Goal: Task Accomplishment & Management: Manage account settings

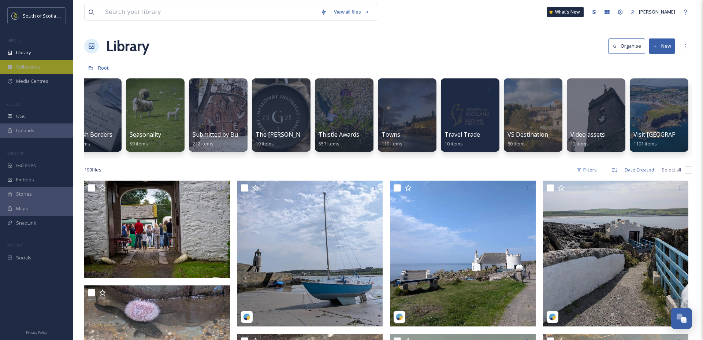
scroll to position [0, 2201]
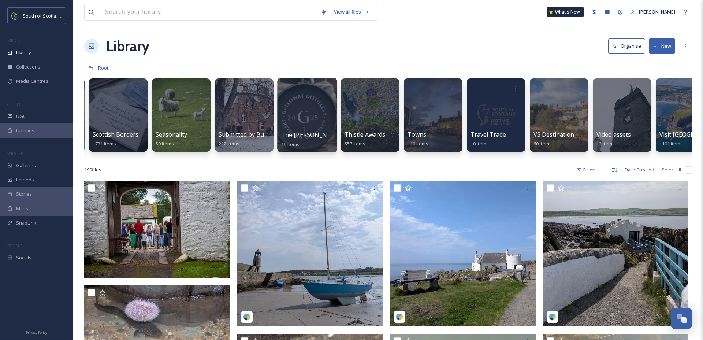
click at [299, 121] on div at bounding box center [307, 115] width 60 height 75
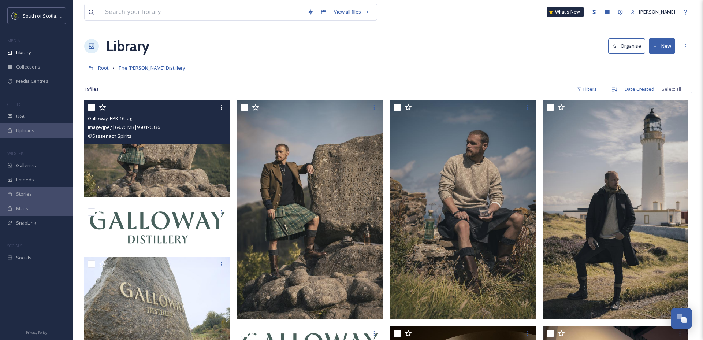
click at [162, 169] on img at bounding box center [157, 148] width 146 height 97
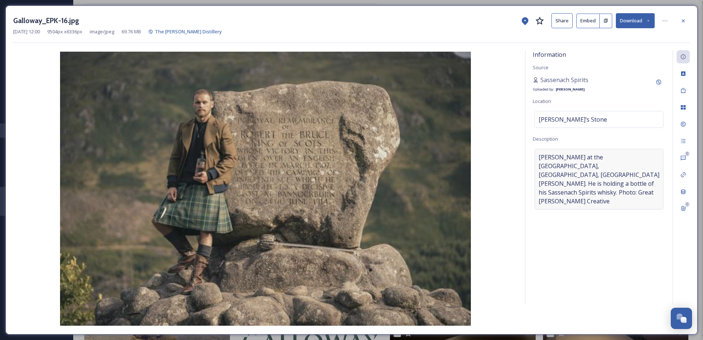
click at [613, 183] on span "[PERSON_NAME] at the [GEOGRAPHIC_DATA], [GEOGRAPHIC_DATA], [GEOGRAPHIC_DATA][PE…" at bounding box center [598, 179] width 121 height 53
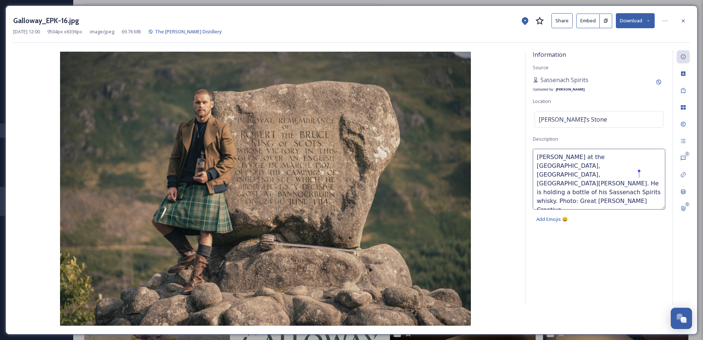
drag, startPoint x: 591, startPoint y: 184, endPoint x: 640, endPoint y: 173, distance: 50.4
click at [640, 173] on textarea "[PERSON_NAME] at the [GEOGRAPHIC_DATA], [GEOGRAPHIC_DATA], [GEOGRAPHIC_DATA][PE…" at bounding box center [599, 179] width 132 height 61
type textarea "[PERSON_NAME] at the [GEOGRAPHIC_DATA], [GEOGRAPHIC_DATA], [GEOGRAPHIC_DATA][PE…"
click at [681, 132] on div "0 0" at bounding box center [680, 177] width 17 height 254
click at [685, 124] on icon at bounding box center [682, 124] width 5 height 5
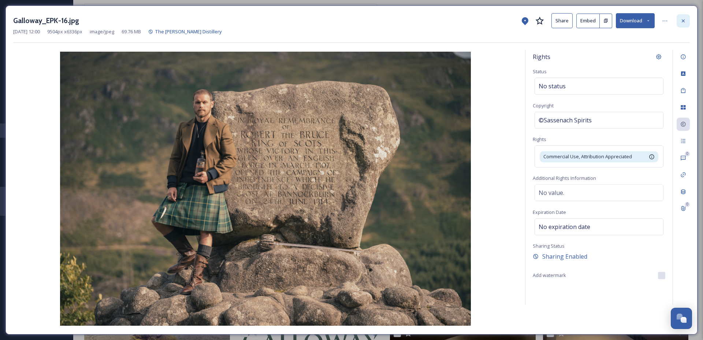
click at [680, 20] on icon at bounding box center [683, 21] width 6 height 6
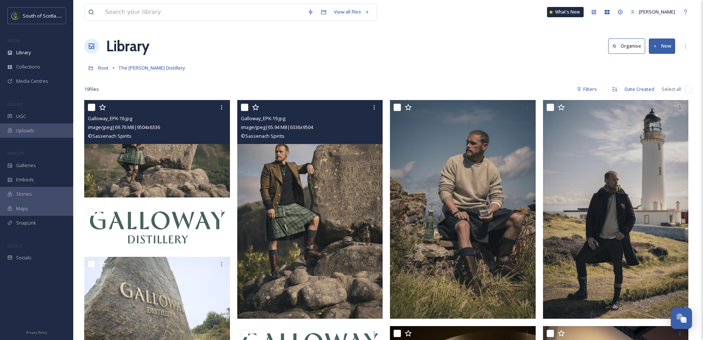
click at [287, 220] on img at bounding box center [310, 209] width 146 height 218
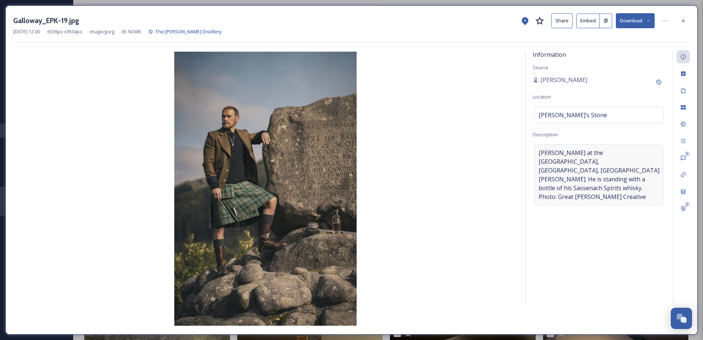
click at [616, 178] on span "[PERSON_NAME] at the [GEOGRAPHIC_DATA], [GEOGRAPHIC_DATA], [GEOGRAPHIC_DATA][PE…" at bounding box center [598, 174] width 121 height 53
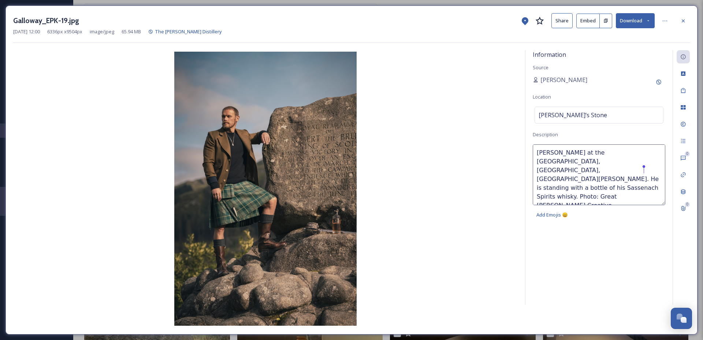
drag, startPoint x: 591, startPoint y: 181, endPoint x: 644, endPoint y: 169, distance: 54.6
click at [644, 169] on textarea "[PERSON_NAME] at the [GEOGRAPHIC_DATA], [GEOGRAPHIC_DATA], [GEOGRAPHIC_DATA][PE…" at bounding box center [599, 174] width 132 height 61
type textarea "[PERSON_NAME] at the [GEOGRAPHIC_DATA], [GEOGRAPHIC_DATA], [GEOGRAPHIC_DATA][PE…"
click at [682, 22] on icon at bounding box center [682, 20] width 3 height 3
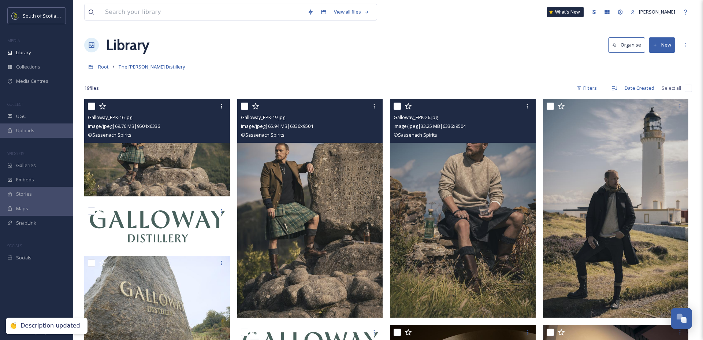
scroll to position [1, 0]
click at [444, 201] on img at bounding box center [463, 207] width 146 height 218
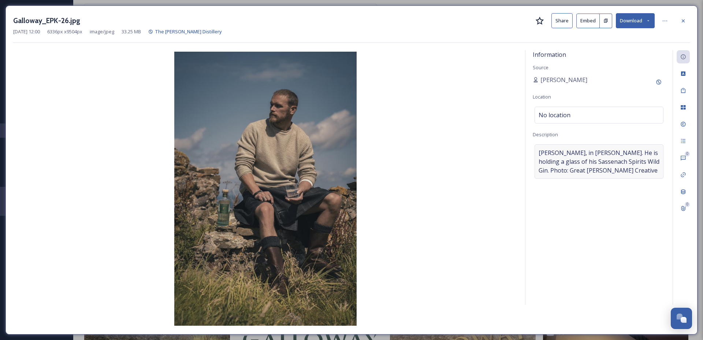
click at [623, 168] on span "[PERSON_NAME], in [PERSON_NAME]. He is holding a glass of his Sassenach Spirits…" at bounding box center [598, 161] width 121 height 26
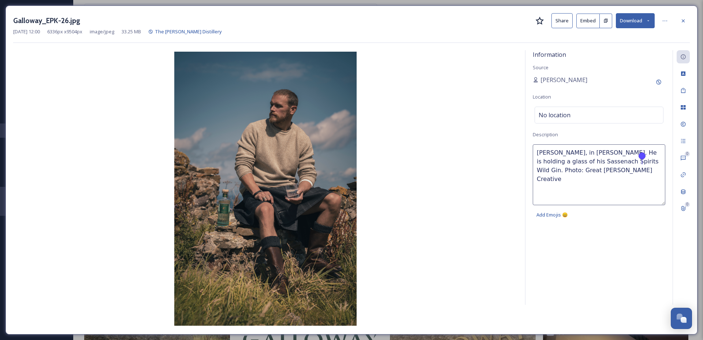
drag, startPoint x: 550, startPoint y: 167, endPoint x: 641, endPoint y: 161, distance: 91.7
click at [641, 161] on textarea "[PERSON_NAME], in [PERSON_NAME]. He is holding a glass of his Sassenach Spirits…" at bounding box center [599, 174] width 132 height 61
type textarea "[PERSON_NAME], in [PERSON_NAME]. He is holding a glass of his Sassenach Spirits…"
click at [685, 23] on icon at bounding box center [683, 21] width 6 height 6
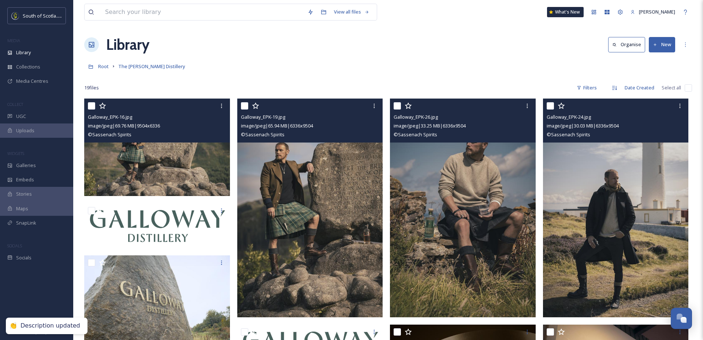
click at [630, 176] on img at bounding box center [616, 207] width 146 height 218
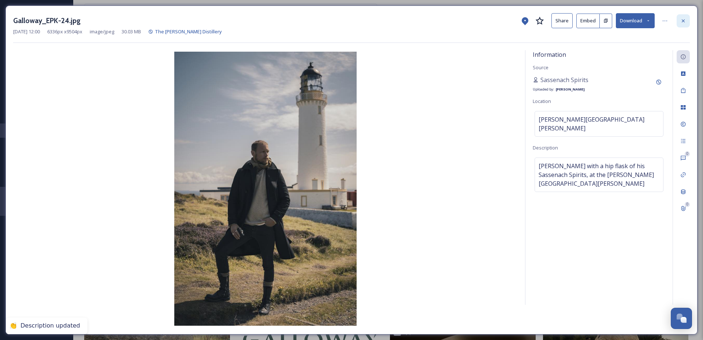
click at [681, 22] on icon at bounding box center [683, 21] width 6 height 6
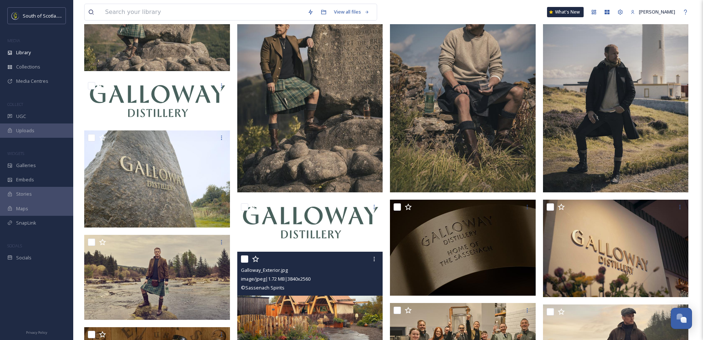
scroll to position [97, 0]
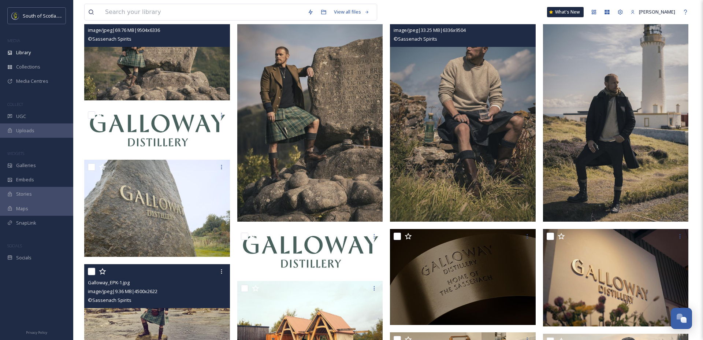
click at [173, 290] on div "image/jpeg | 9.36 MB | 4500 x 2622" at bounding box center [158, 291] width 140 height 9
click at [183, 328] on img at bounding box center [157, 306] width 146 height 85
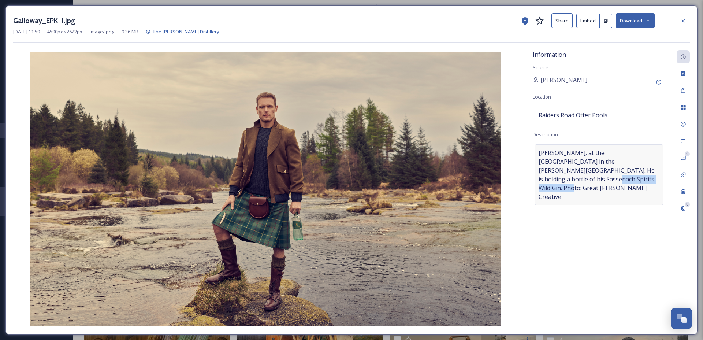
drag, startPoint x: 601, startPoint y: 176, endPoint x: 613, endPoint y: 171, distance: 12.5
click at [613, 171] on span "[PERSON_NAME], at the [GEOGRAPHIC_DATA] in the [PERSON_NAME][GEOGRAPHIC_DATA]. …" at bounding box center [598, 174] width 121 height 53
drag, startPoint x: 611, startPoint y: 170, endPoint x: 632, endPoint y: 178, distance: 22.6
click at [632, 178] on textarea "[PERSON_NAME], at the [GEOGRAPHIC_DATA] in the [PERSON_NAME][GEOGRAPHIC_DATA]. …" at bounding box center [599, 174] width 132 height 61
type textarea "[PERSON_NAME], at the [GEOGRAPHIC_DATA] in the [PERSON_NAME][GEOGRAPHIC_DATA]. …"
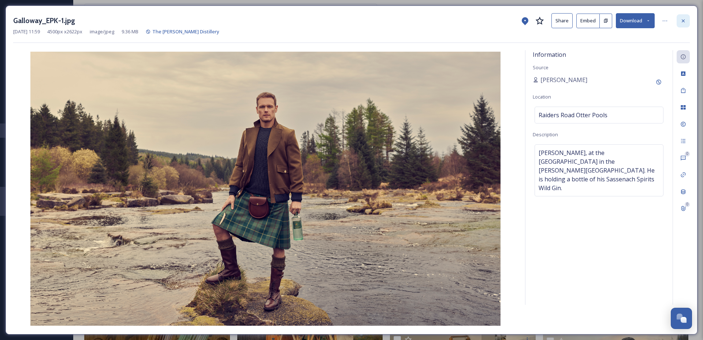
click at [685, 20] on icon at bounding box center [683, 21] width 6 height 6
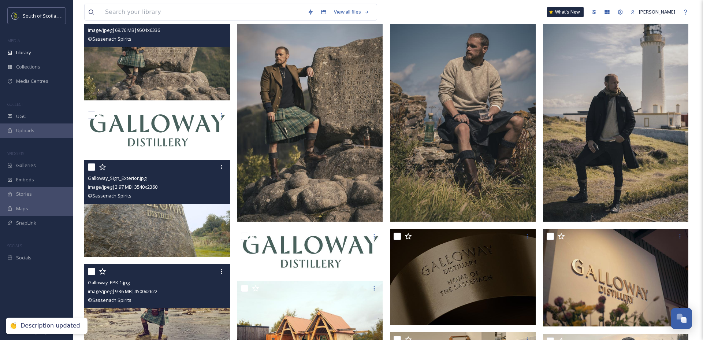
click at [177, 222] on img at bounding box center [157, 208] width 146 height 97
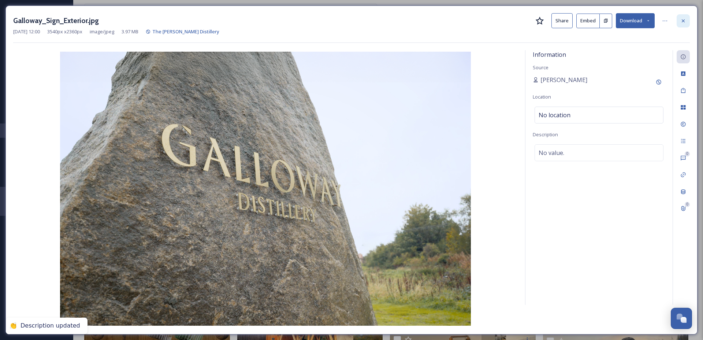
click at [684, 14] on div at bounding box center [682, 20] width 13 height 13
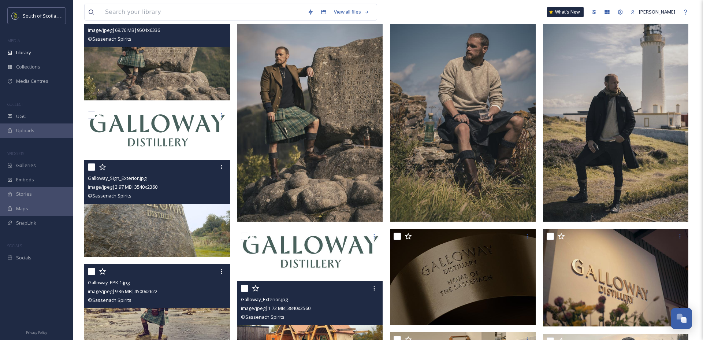
click at [329, 315] on div "© Sassenach Spirits" at bounding box center [311, 316] width 140 height 9
click at [329, 328] on img at bounding box center [310, 329] width 146 height 97
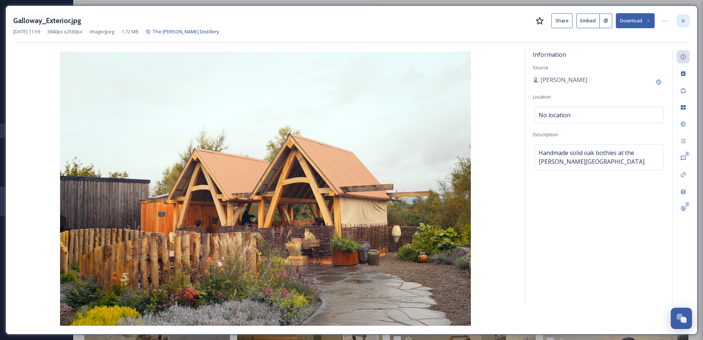
click at [684, 23] on icon at bounding box center [683, 21] width 6 height 6
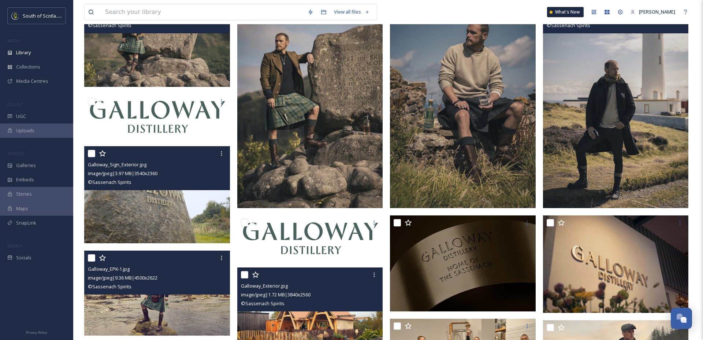
scroll to position [117, 0]
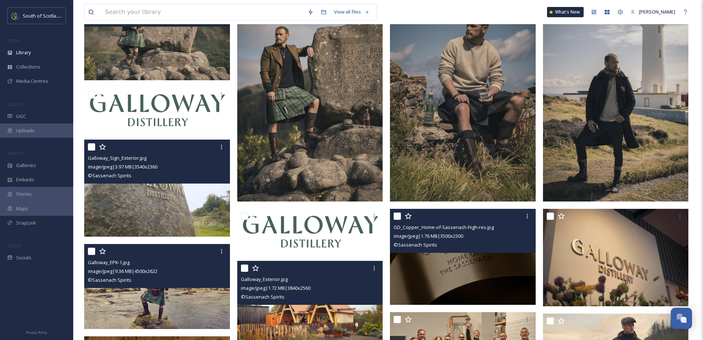
click at [504, 227] on div "GD_Copper_Home-of-Sassenach-high-res.jpg" at bounding box center [463, 227] width 140 height 9
click at [507, 271] on img at bounding box center [463, 257] width 146 height 96
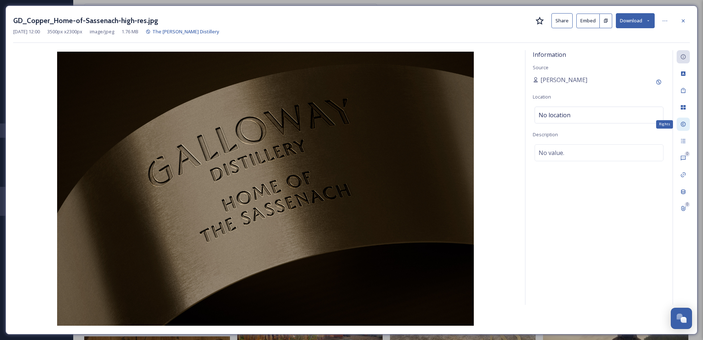
click at [684, 122] on icon at bounding box center [683, 124] width 6 height 6
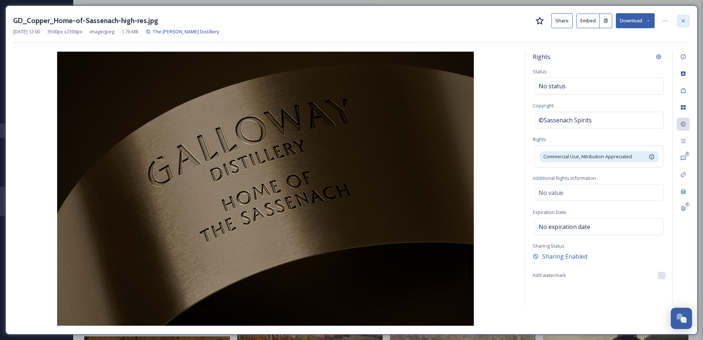
click at [681, 18] on icon at bounding box center [683, 21] width 6 height 6
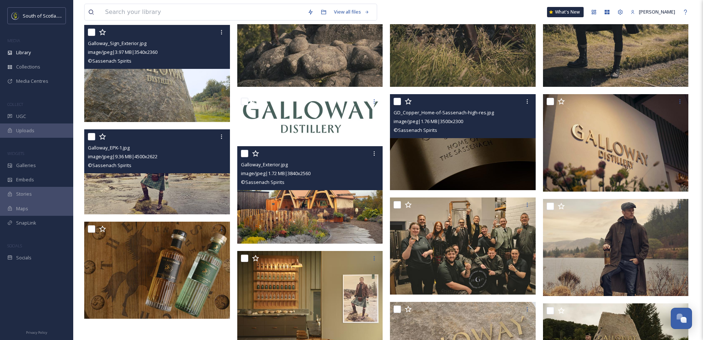
scroll to position [232, 0]
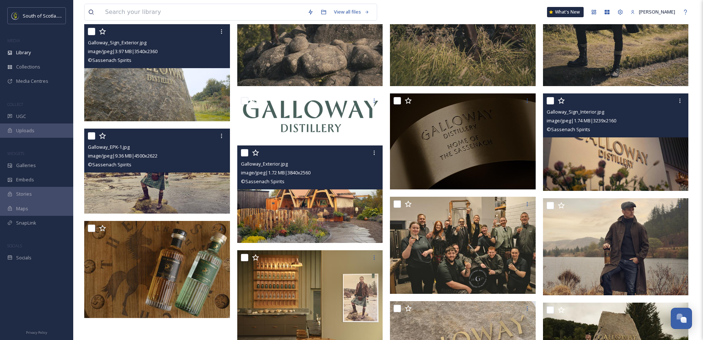
click at [609, 162] on img at bounding box center [616, 141] width 146 height 97
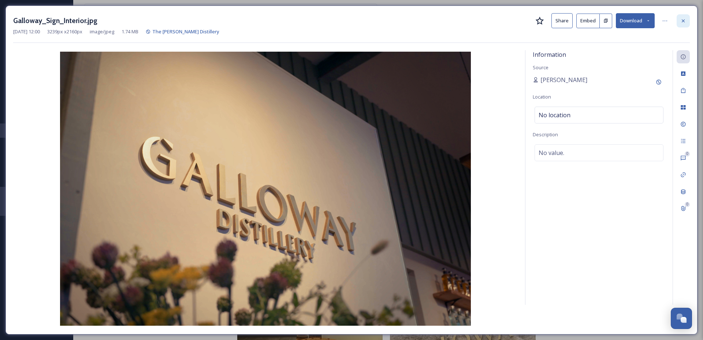
click at [686, 22] on div at bounding box center [682, 20] width 13 height 13
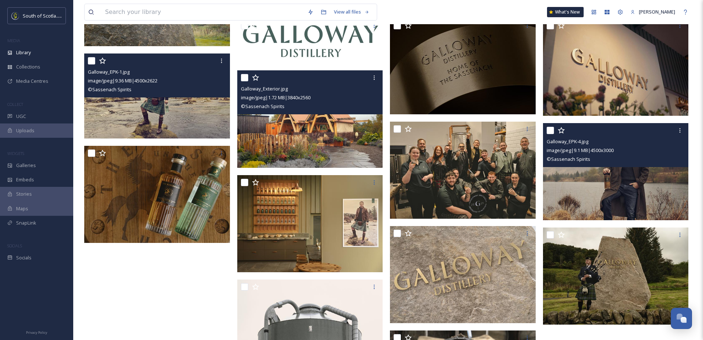
scroll to position [313, 0]
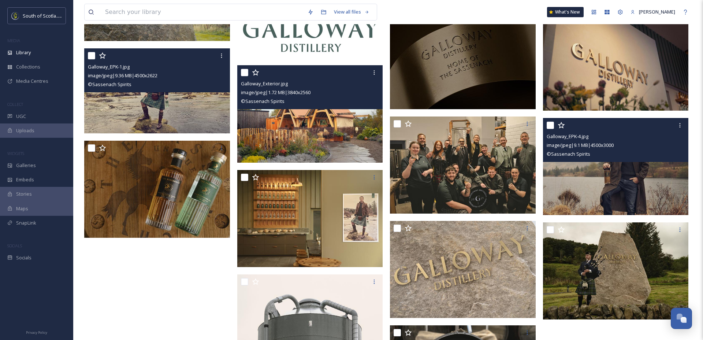
click at [610, 185] on img at bounding box center [616, 166] width 146 height 97
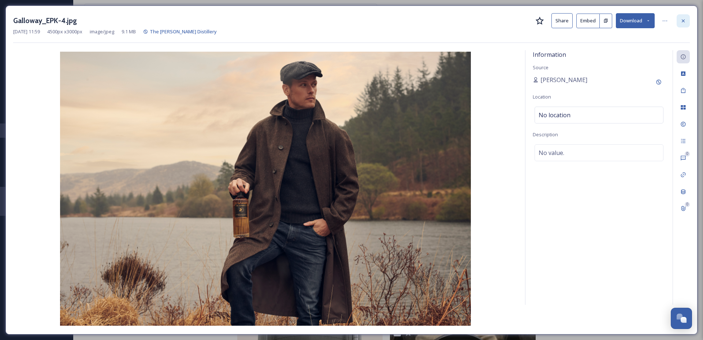
click at [681, 24] on div at bounding box center [682, 20] width 13 height 13
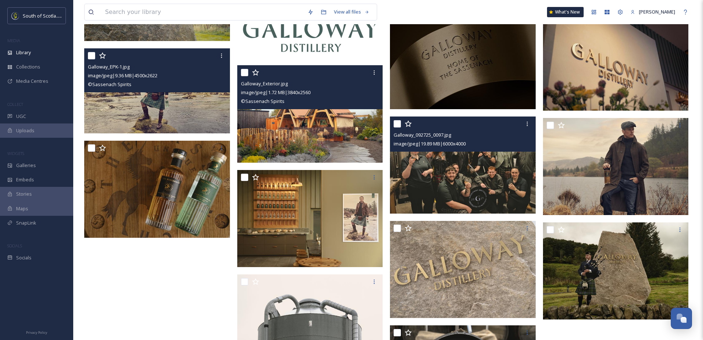
click at [449, 195] on img at bounding box center [463, 164] width 146 height 97
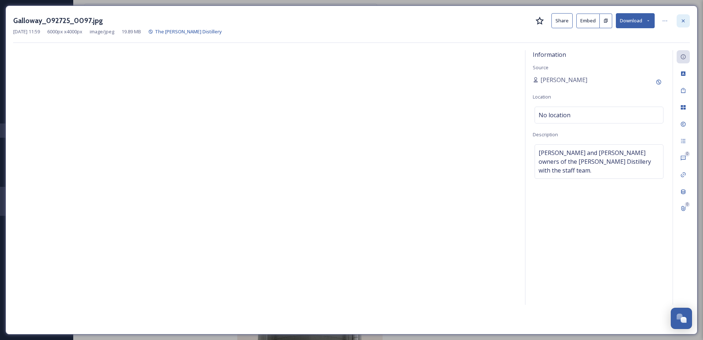
click at [683, 18] on icon at bounding box center [683, 21] width 6 height 6
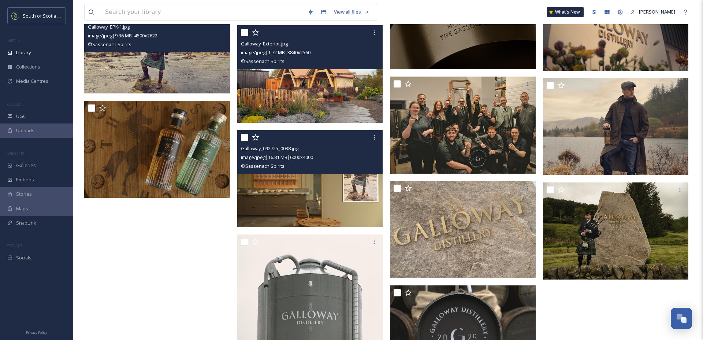
scroll to position [354, 0]
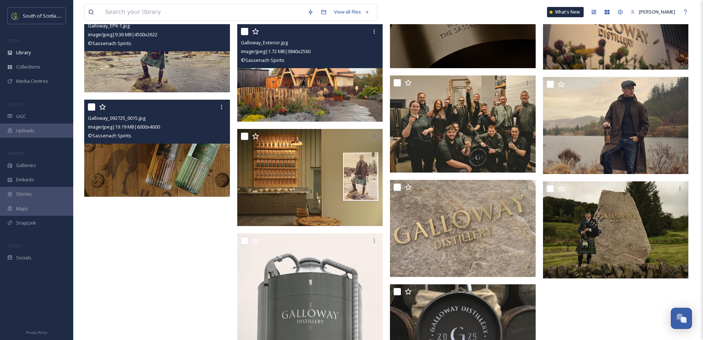
click at [196, 169] on img at bounding box center [157, 148] width 146 height 97
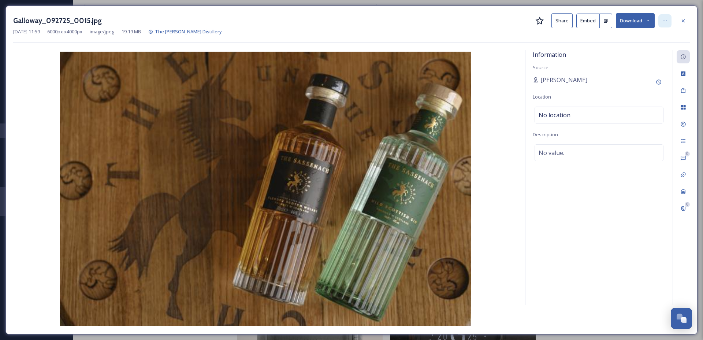
click at [671, 18] on div at bounding box center [664, 20] width 13 height 13
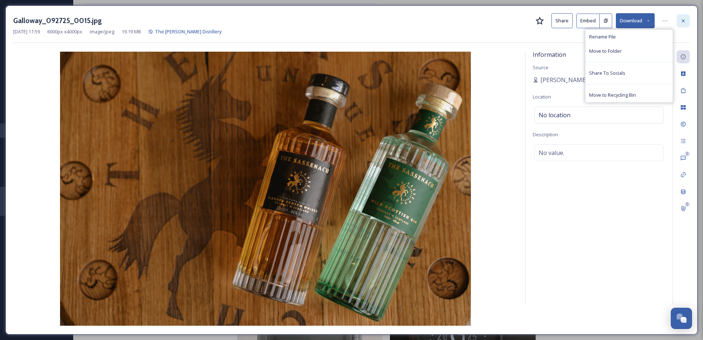
click at [679, 19] on div at bounding box center [682, 20] width 13 height 13
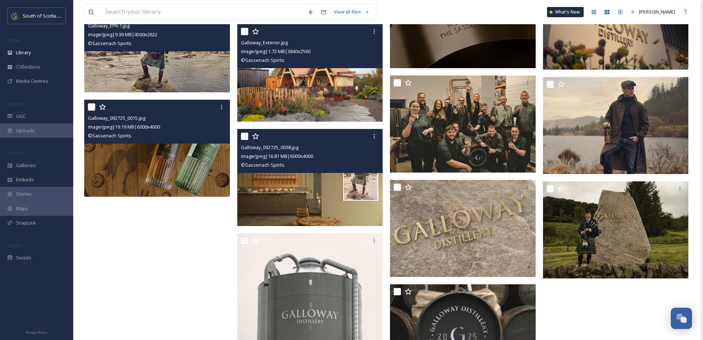
click at [286, 210] on img at bounding box center [310, 177] width 146 height 97
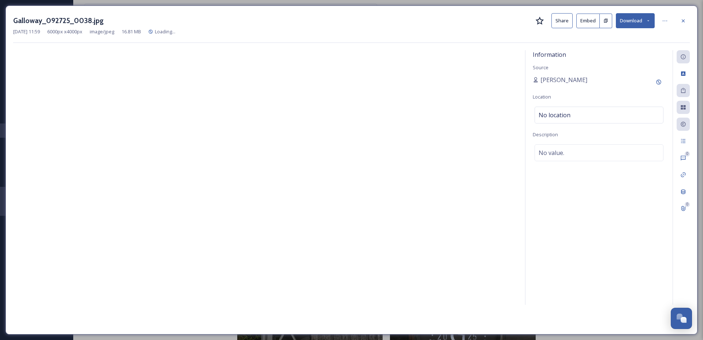
click at [690, 20] on div "Galloway_092725_0038.jpg Share Embed Download [DATE] 11:59 6000 px x 4000 px im…" at bounding box center [351, 169] width 692 height 329
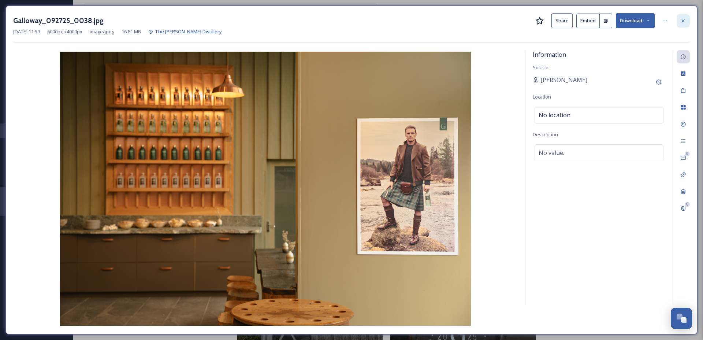
click at [679, 25] on div at bounding box center [682, 20] width 13 height 13
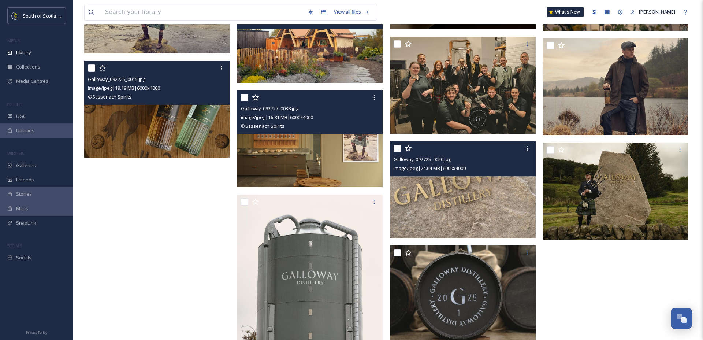
scroll to position [419, 0]
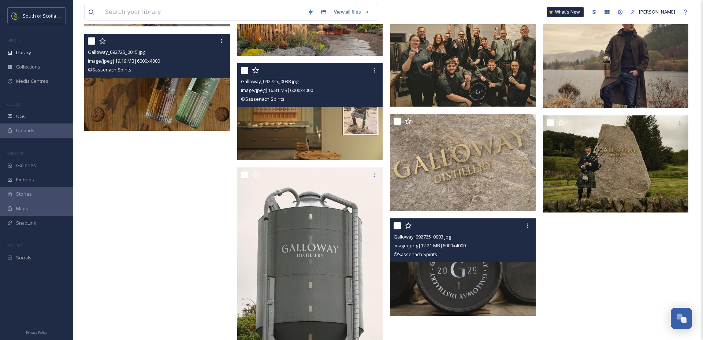
click at [442, 280] on img at bounding box center [463, 266] width 146 height 97
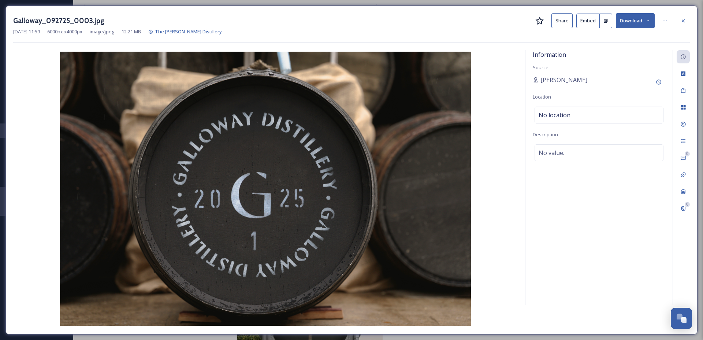
click at [690, 23] on div "Galloway_092725_0003.jpg Share Embed Download [DATE] 11:59 6000 px x 4000 px im…" at bounding box center [351, 169] width 692 height 329
click at [680, 25] on div at bounding box center [682, 20] width 13 height 13
